Goal: Use online tool/utility: Utilize a website feature to perform a specific function

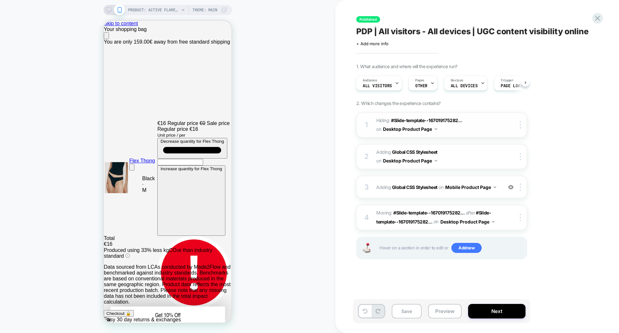
click at [471, 121] on span "Hiding : #Slide-template--167019175282... #Slide-template--16701917528284__main…" at bounding box center [437, 124] width 123 height 17
click at [435, 129] on button "Desktop Product Page" at bounding box center [410, 128] width 54 height 9
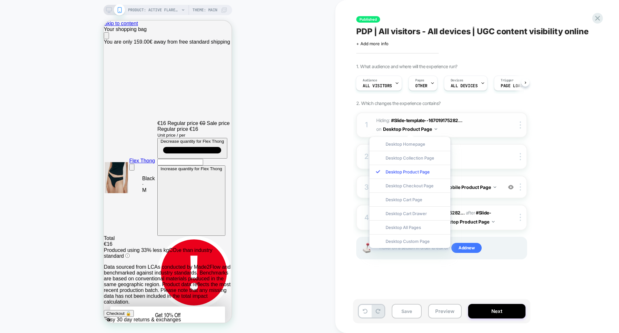
click at [453, 128] on span "Hiding : #Slide-template--167019175282... #Slide-template--16701917528284__main…" at bounding box center [437, 124] width 123 height 17
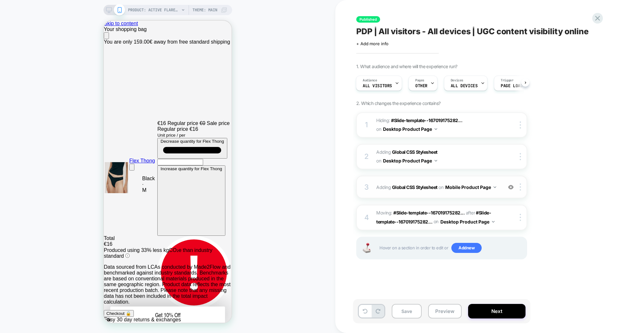
click at [493, 186] on button "Mobile Product Page" at bounding box center [471, 186] width 51 height 9
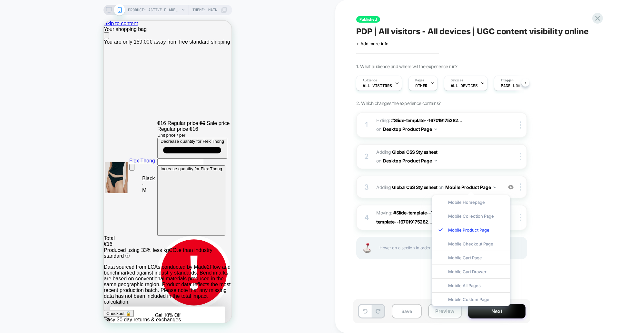
click at [487, 182] on div "3 Adding Global CSS Stylesheet on Mobile Product Page Add Before Add After Copy…" at bounding box center [441, 187] width 171 height 23
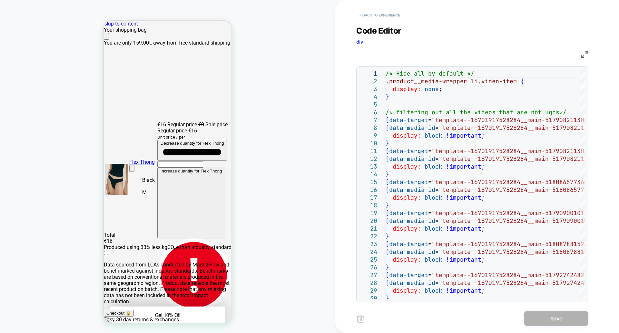
click at [361, 15] on button "< Back to experience" at bounding box center [379, 15] width 47 height 10
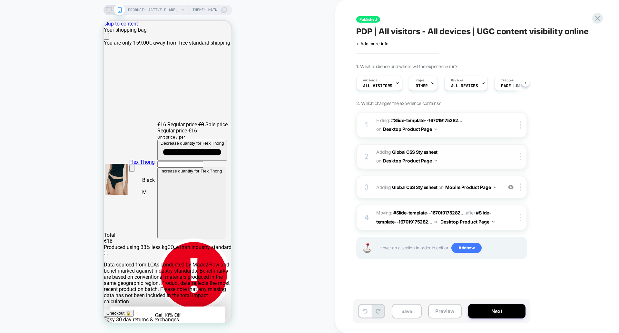
scroll to position [0, 0]
click at [494, 186] on button "Mobile Product Page" at bounding box center [471, 186] width 51 height 9
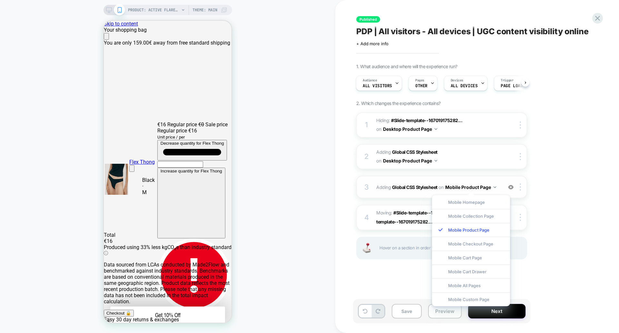
click at [489, 186] on button "Mobile Product Page" at bounding box center [471, 186] width 51 height 9
click at [461, 188] on button "Mobile Product Page" at bounding box center [471, 186] width 51 height 9
click at [505, 186] on div "3 Adding Global CSS Stylesheet on Mobile Product Page Add Before Add After Copy…" at bounding box center [441, 187] width 171 height 23
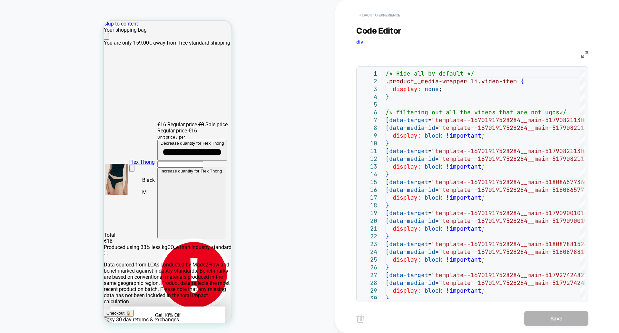
click at [358, 12] on button "< Back to experience" at bounding box center [379, 15] width 47 height 10
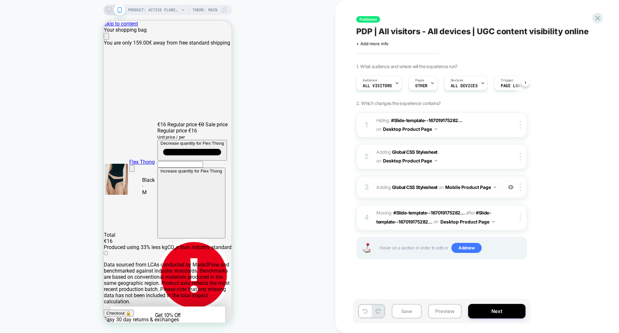
click at [498, 188] on span "Adding Global CSS Stylesheet on Mobile Product Page" at bounding box center [437, 186] width 123 height 9
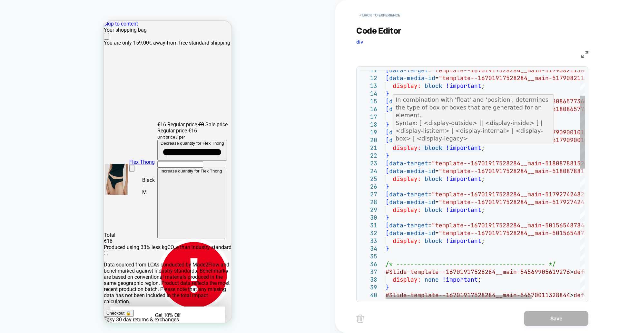
scroll to position [0, 0]
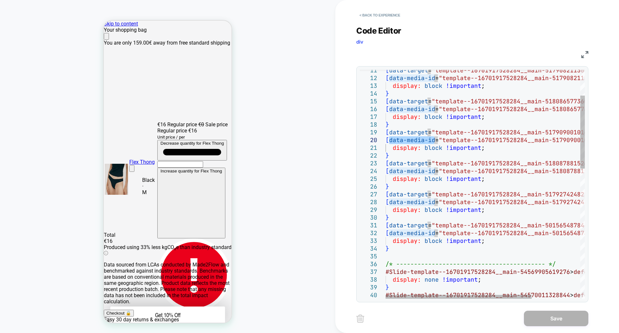
drag, startPoint x: 436, startPoint y: 138, endPoint x: 389, endPoint y: 139, distance: 46.8
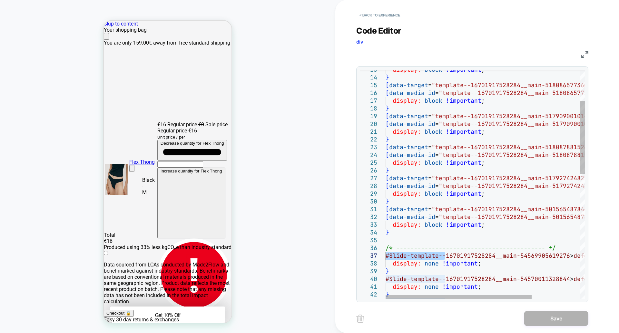
drag, startPoint x: 446, startPoint y: 256, endPoint x: 387, endPoint y: 254, distance: 58.7
click at [387, 254] on div "#Slide-template--16701917528284__main-545700113288 44 > deferred-media { displa…" at bounding box center [519, 331] width 266 height 717
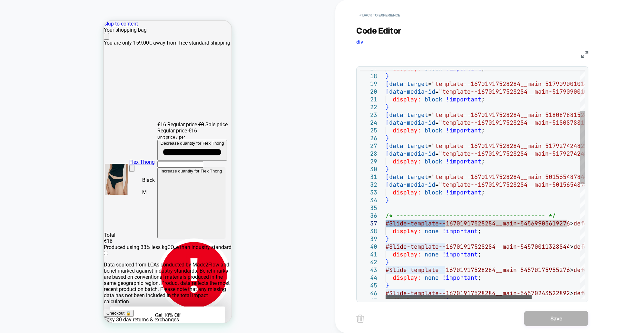
click at [430, 295] on div at bounding box center [459, 297] width 146 height 4
click at [415, 185] on div "#Slide-template--16701917528284__main-545700113288 44 > deferred-media { displa…" at bounding box center [519, 299] width 266 height 717
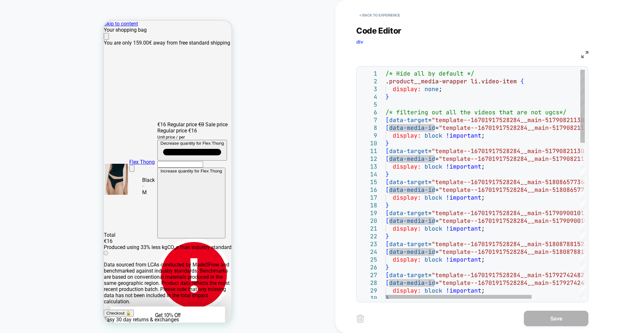
type textarea "**********"
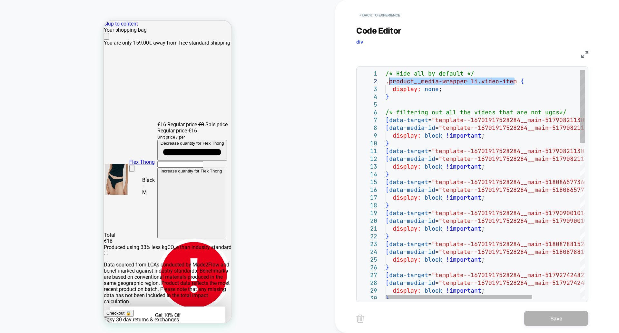
drag, startPoint x: 514, startPoint y: 81, endPoint x: 391, endPoint y: 78, distance: 122.6
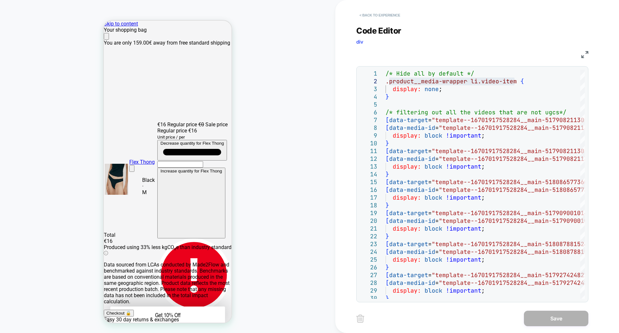
click at [359, 17] on button "< Back to experience" at bounding box center [379, 15] width 47 height 10
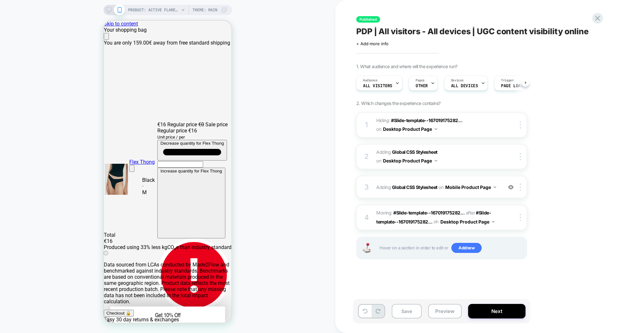
scroll to position [0, 0]
click at [466, 162] on span "Adding Global CSS Stylesheet on Desktop Product Page" at bounding box center [437, 156] width 123 height 17
click at [519, 159] on div at bounding box center [522, 156] width 11 height 7
click at [421, 159] on button "Desktop Product Page" at bounding box center [410, 160] width 54 height 9
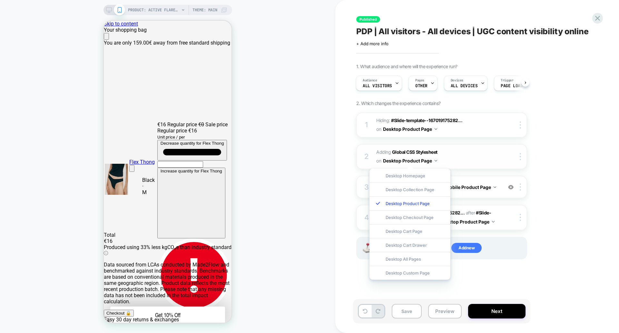
click at [432, 162] on button "Desktop Product Page" at bounding box center [410, 160] width 54 height 9
click at [436, 160] on img at bounding box center [436, 161] width 3 height 2
click at [458, 156] on span "Adding Global CSS Stylesheet on Desktop Product Page" at bounding box center [437, 156] width 123 height 17
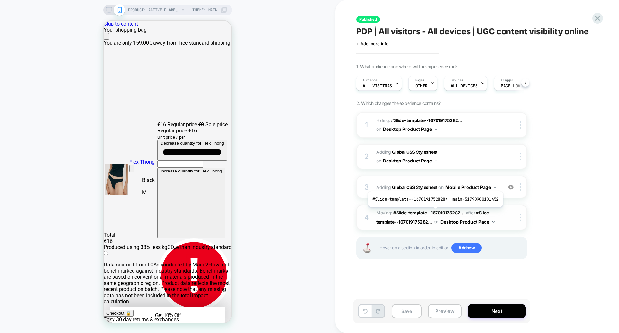
click at [434, 212] on span "#Slide-template--167019175282..." at bounding box center [429, 212] width 71 height 5
click at [437, 157] on div "on Desktop Product Page" at bounding box center [406, 160] width 61 height 9
click at [436, 161] on img at bounding box center [436, 161] width 3 height 2
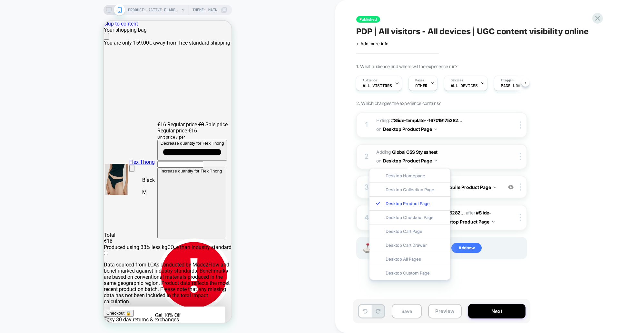
click at [436, 161] on img at bounding box center [436, 161] width 3 height 2
click at [519, 155] on div at bounding box center [522, 156] width 11 height 7
click at [520, 155] on img at bounding box center [520, 156] width 1 height 7
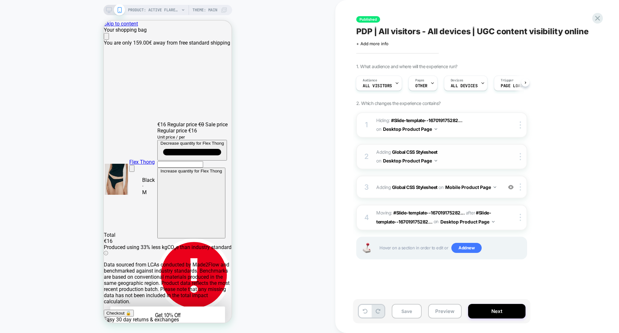
drag, startPoint x: 464, startPoint y: 157, endPoint x: 459, endPoint y: 158, distance: 4.6
click at [459, 158] on span "Adding Global CSS Stylesheet on Desktop Product Page" at bounding box center [437, 156] width 123 height 17
click at [403, 156] on button "Desktop Product Page" at bounding box center [410, 160] width 54 height 9
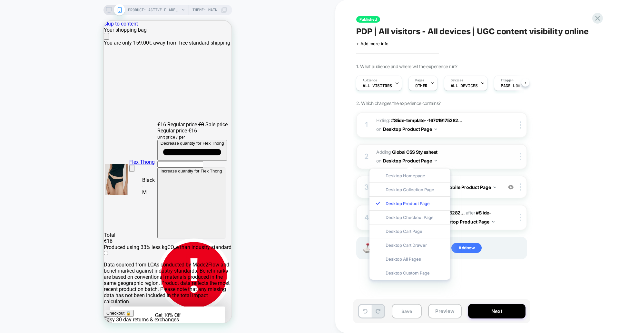
click at [477, 158] on span "Adding Global CSS Stylesheet on Desktop Product Page" at bounding box center [437, 156] width 123 height 17
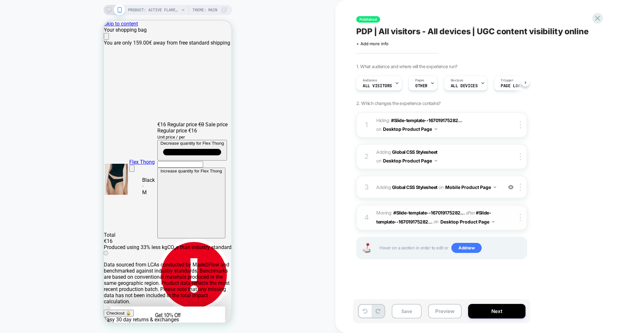
click at [496, 215] on span "Moving: #Slide-template--167019175282... #Slide-template--16701917528284__main-…" at bounding box center [437, 216] width 123 height 17
click at [519, 216] on div at bounding box center [522, 217] width 11 height 7
click at [492, 220] on button "Desktop Product Page" at bounding box center [468, 221] width 54 height 9
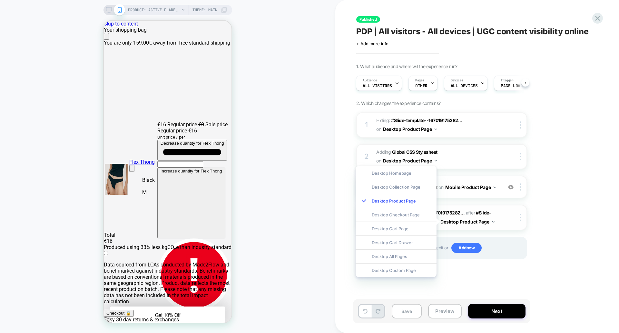
click at [492, 220] on button "Desktop Product Page" at bounding box center [468, 221] width 54 height 9
click at [482, 163] on span "Adding Global CSS Stylesheet on Desktop Product Page" at bounding box center [437, 156] width 123 height 17
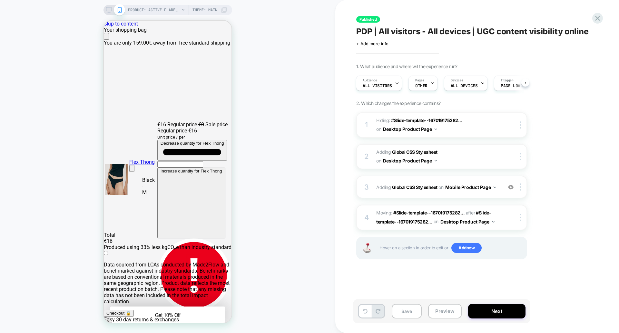
click at [110, 9] on icon at bounding box center [109, 10] width 6 height 6
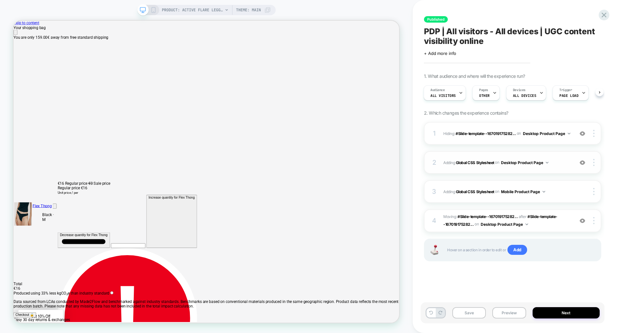
click at [555, 166] on span "Adding Global CSS Stylesheet on Desktop Product Page" at bounding box center [507, 162] width 127 height 8
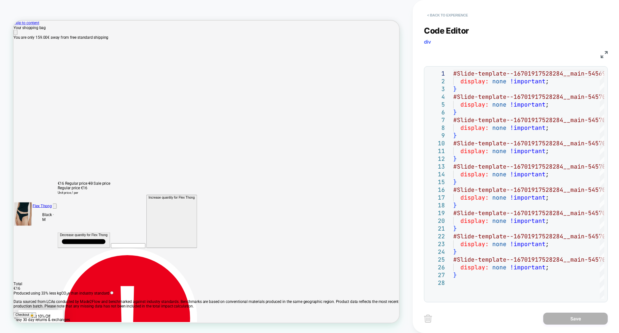
click at [436, 12] on button "< Back to experience" at bounding box center [447, 15] width 47 height 10
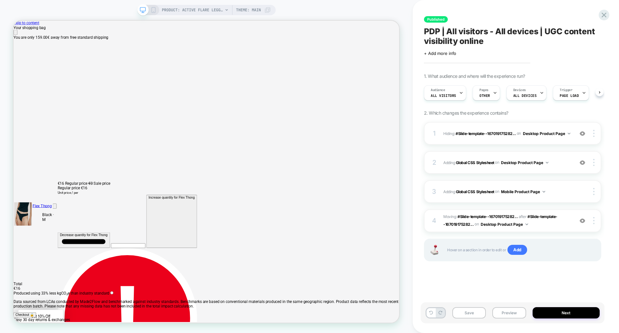
scroll to position [0, 0]
click at [546, 191] on img at bounding box center [544, 192] width 3 height 2
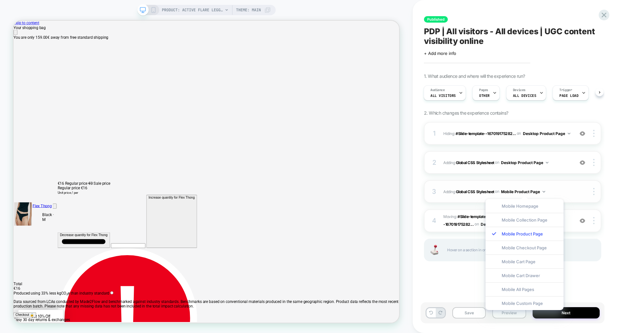
click at [556, 189] on span "Adding Global CSS Stylesheet on Mobile Product Page" at bounding box center [507, 191] width 127 height 8
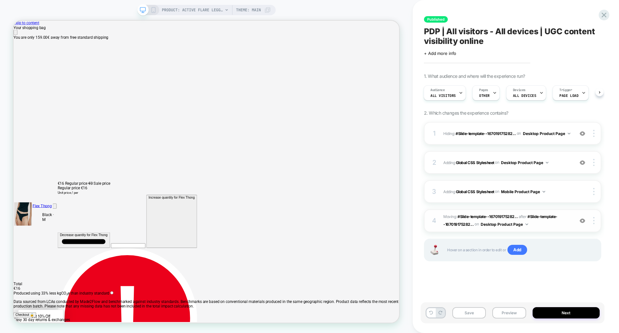
click at [557, 219] on span "Moving: #Slide-template--167019175282... #Slide-template--16701917528284__main-…" at bounding box center [507, 220] width 127 height 15
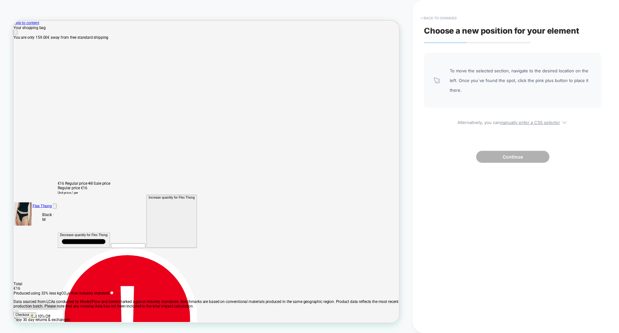
click at [420, 18] on button "< Back to changes" at bounding box center [439, 18] width 43 height 10
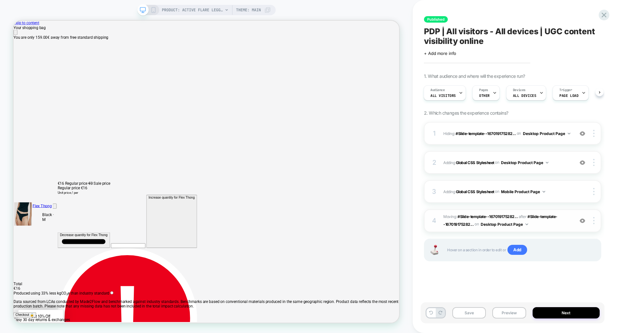
click at [526, 225] on button "Desktop Product Page" at bounding box center [504, 224] width 47 height 8
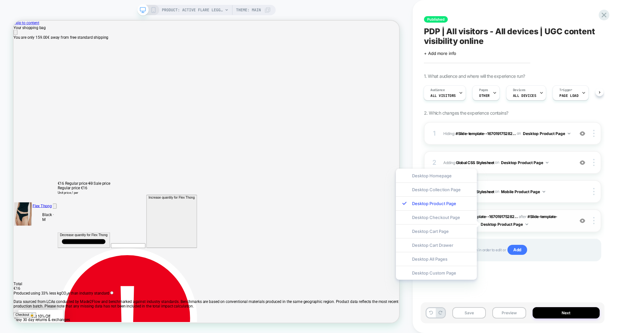
click at [554, 225] on span "Moving: #Slide-template--167019175282... #Slide-template--16701917528284__main-…" at bounding box center [507, 220] width 127 height 15
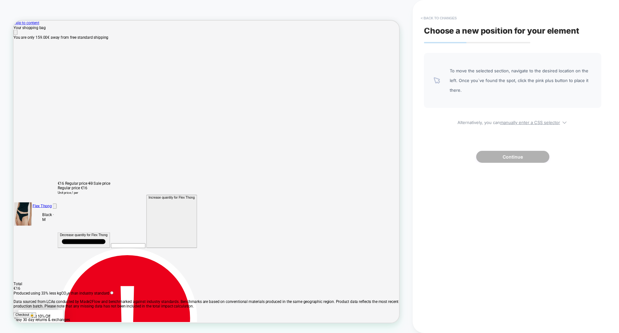
click at [423, 18] on button "< Back to changes" at bounding box center [439, 18] width 43 height 10
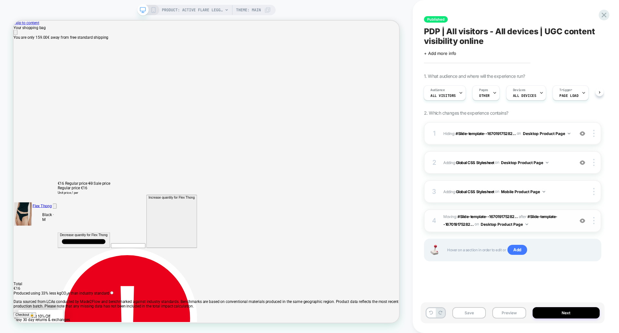
click at [584, 220] on img at bounding box center [582, 220] width 5 height 5
click at [584, 219] on img at bounding box center [582, 220] width 5 height 5
click at [596, 219] on div at bounding box center [595, 220] width 12 height 7
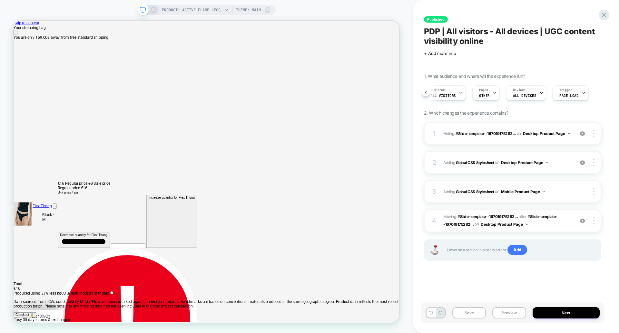
scroll to position [0, 4]
click at [609, 14] on div at bounding box center [604, 14] width 13 height 13
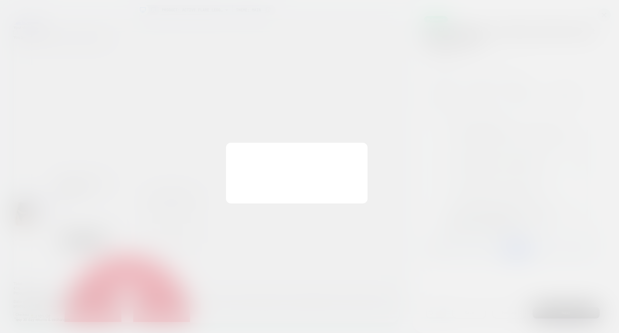
click at [609, 14] on div at bounding box center [309, 166] width 619 height 333
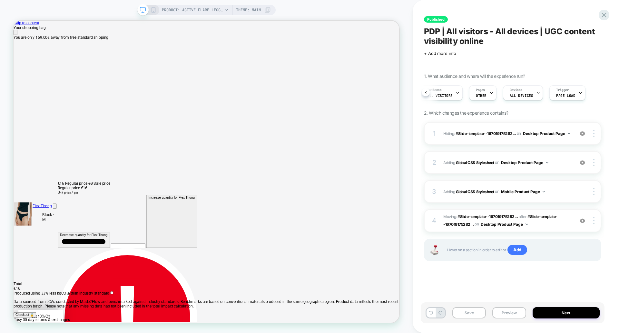
click at [155, 10] on icon at bounding box center [154, 10] width 6 height 6
